Goal: Information Seeking & Learning: Learn about a topic

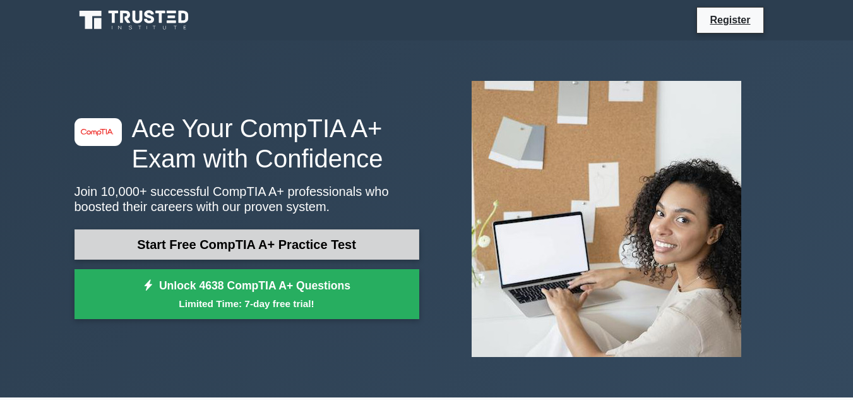
click at [246, 240] on link "Start Free CompTIA A+ Practice Test" at bounding box center [247, 244] width 345 height 30
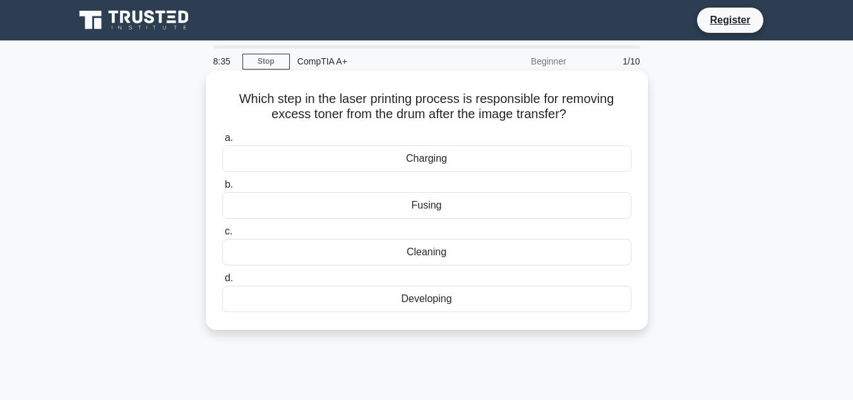
click at [422, 253] on div "Cleaning" at bounding box center [426, 252] width 409 height 27
click at [222, 236] on input "c. Cleaning" at bounding box center [222, 231] width 0 height 8
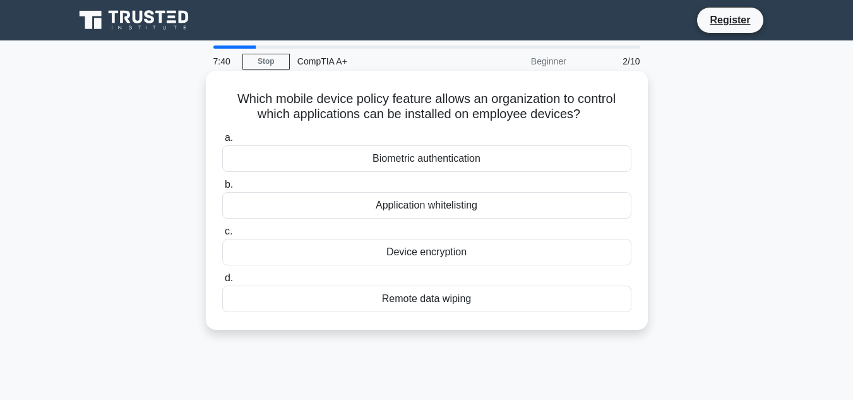
click at [415, 200] on div "Application whitelisting" at bounding box center [426, 205] width 409 height 27
click at [222, 189] on input "b. Application whitelisting" at bounding box center [222, 185] width 0 height 8
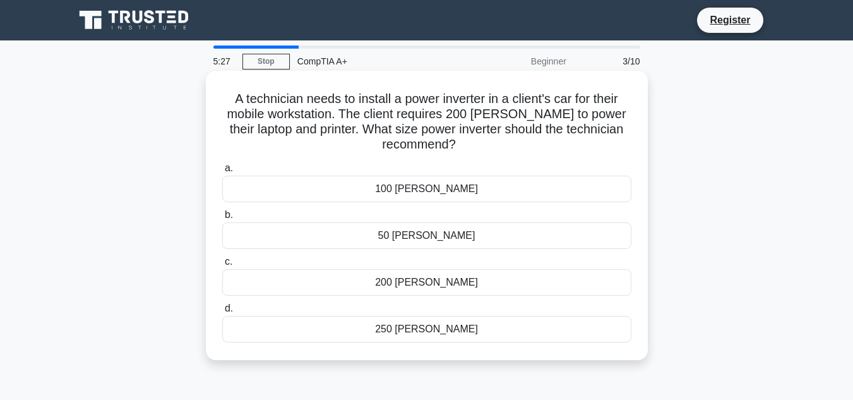
click at [410, 330] on div "250 watts" at bounding box center [426, 329] width 409 height 27
click at [222, 313] on input "d. 250 watts" at bounding box center [222, 308] width 0 height 8
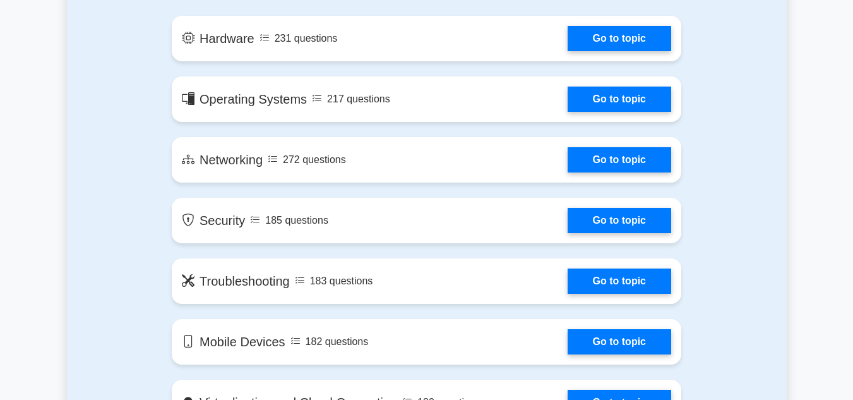
scroll to position [735, 0]
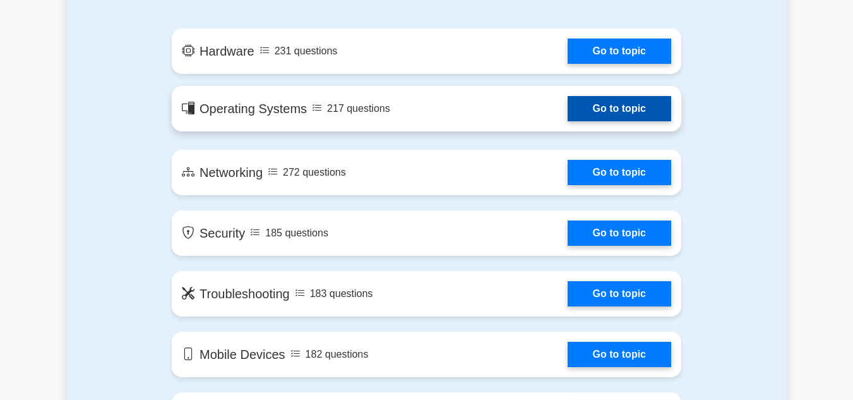
click at [595, 105] on link "Go to topic" at bounding box center [620, 108] width 104 height 25
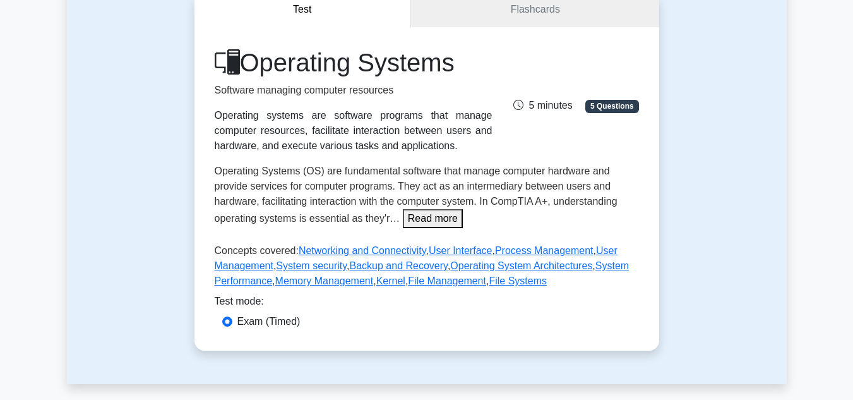
scroll to position [132, 0]
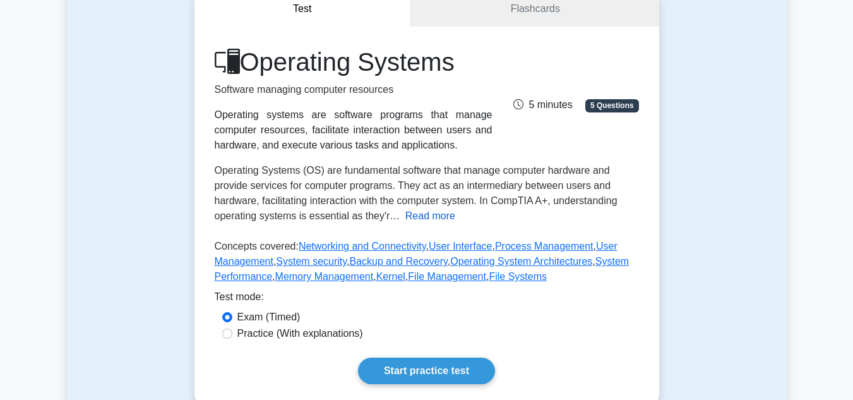
click at [426, 213] on button "Read more" at bounding box center [430, 215] width 50 height 15
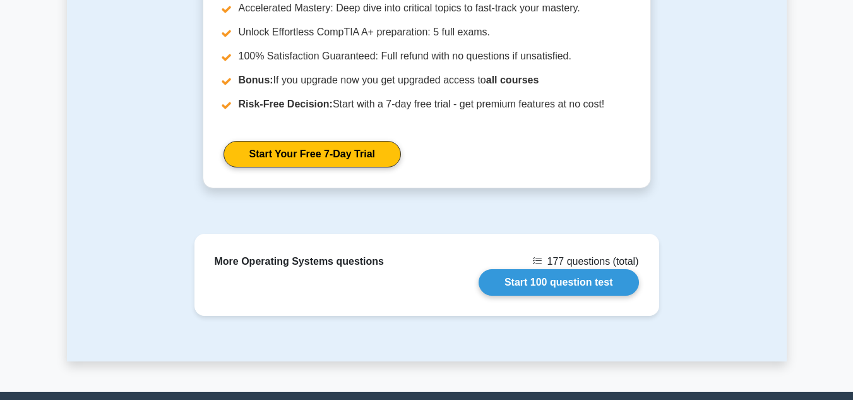
scroll to position [1387, 0]
